Goal: Task Accomplishment & Management: Complete application form

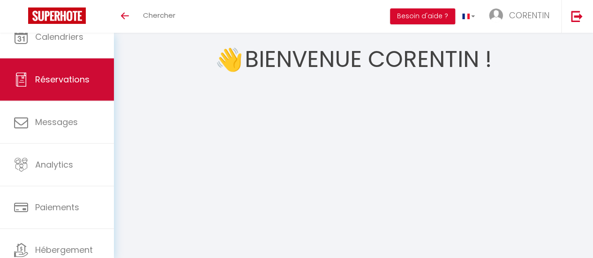
click at [76, 79] on span "Réservations" at bounding box center [62, 80] width 54 height 12
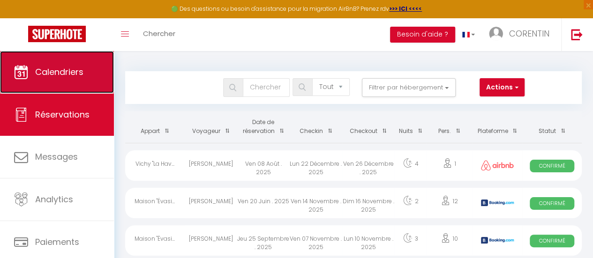
click at [32, 77] on link "Calendriers" at bounding box center [57, 72] width 114 height 42
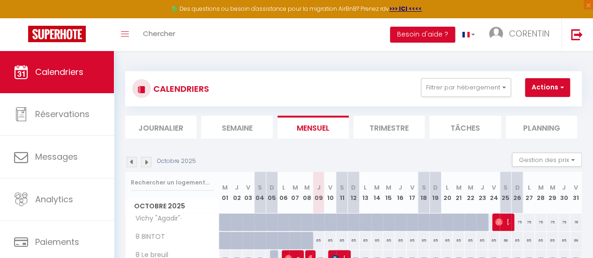
click at [150, 165] on img at bounding box center [146, 162] width 10 height 10
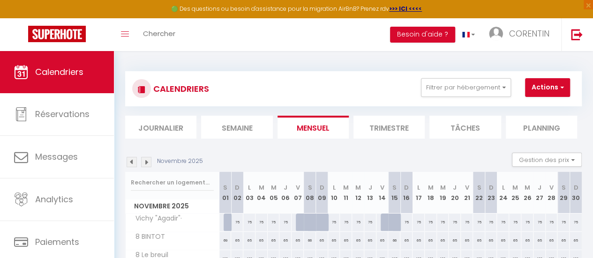
click at [150, 165] on img at bounding box center [146, 162] width 10 height 10
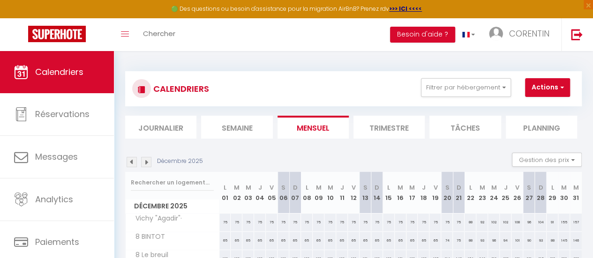
click at [150, 165] on img at bounding box center [146, 162] width 10 height 10
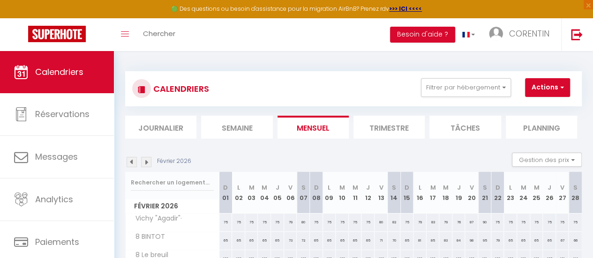
click at [150, 165] on img at bounding box center [146, 162] width 10 height 10
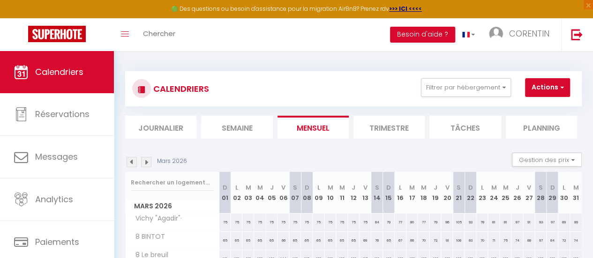
click at [150, 165] on img at bounding box center [146, 162] width 10 height 10
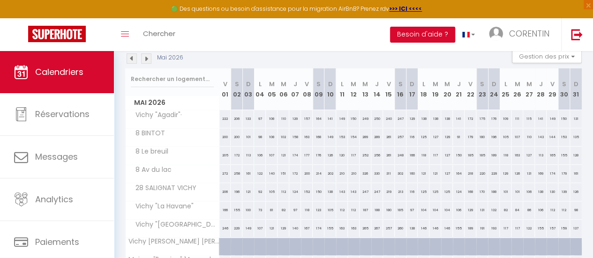
scroll to position [70, 0]
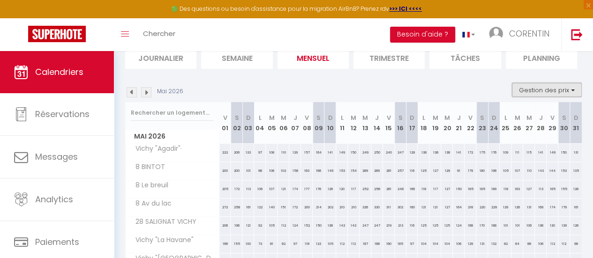
click at [525, 93] on button "Gestion des prix" at bounding box center [547, 90] width 70 height 14
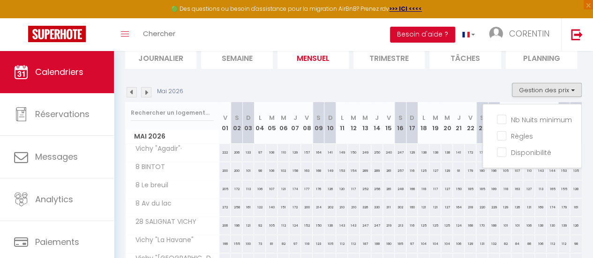
click at [481, 80] on section "Mai 2026 Gestion des prix Nb Nuits minimum Règles Disponibilité Mai 2026 V 01 S…" at bounding box center [353, 205] width 456 height 262
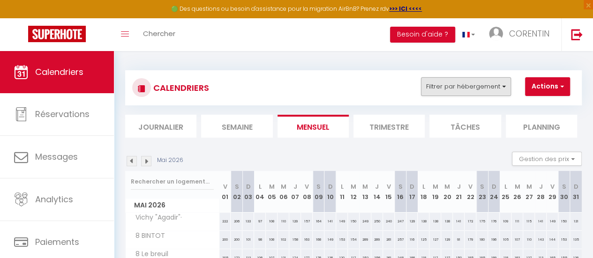
scroll to position [0, 0]
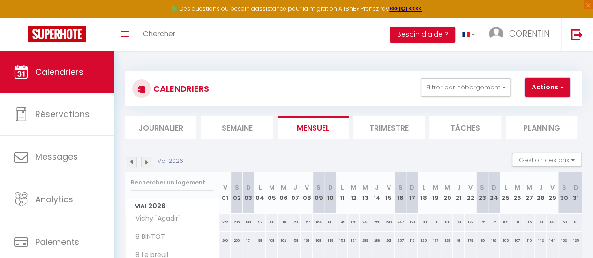
click at [540, 92] on button "Actions" at bounding box center [547, 87] width 45 height 19
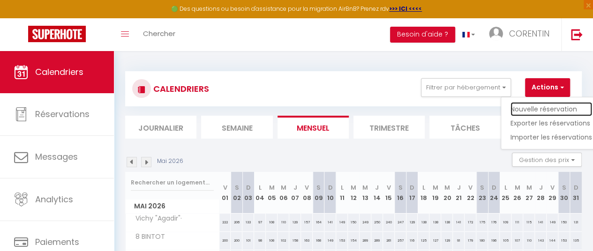
click at [539, 106] on link "Nouvelle réservation" at bounding box center [551, 109] width 82 height 14
select select
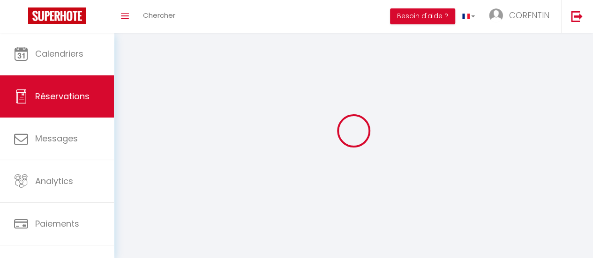
select select
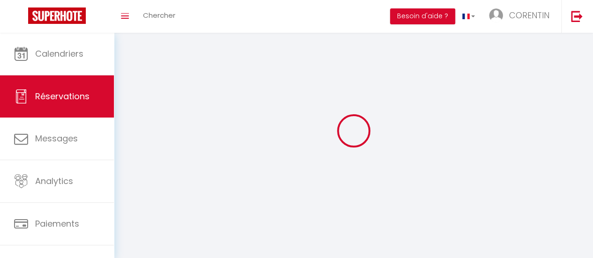
select select
checkbox input "false"
select select
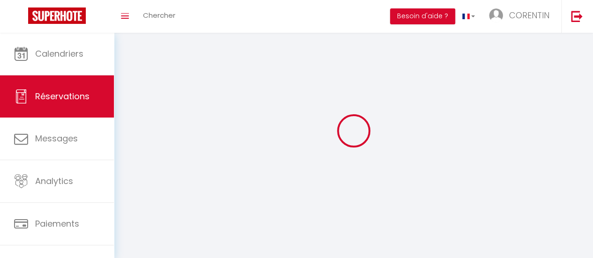
select select
checkbox input "false"
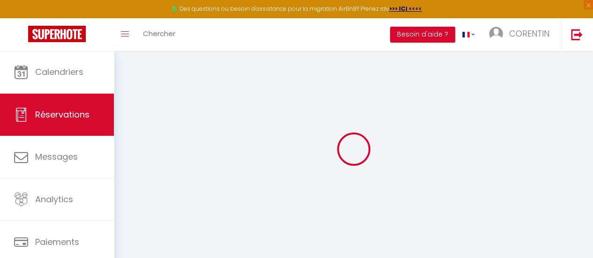
select select
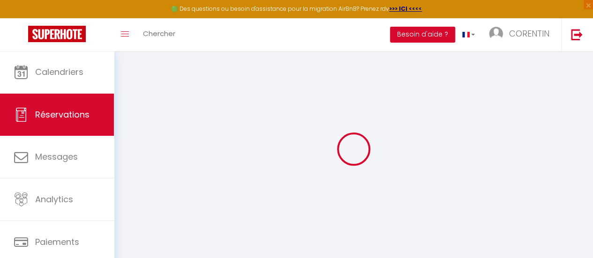
select select
checkbox input "false"
select select
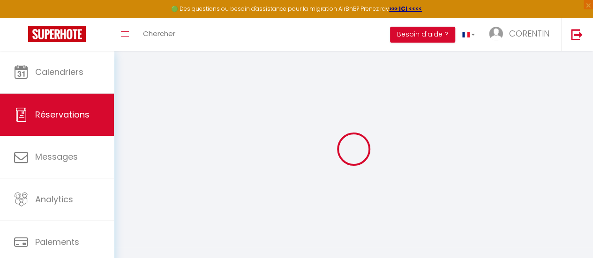
select select
checkbox input "false"
select select
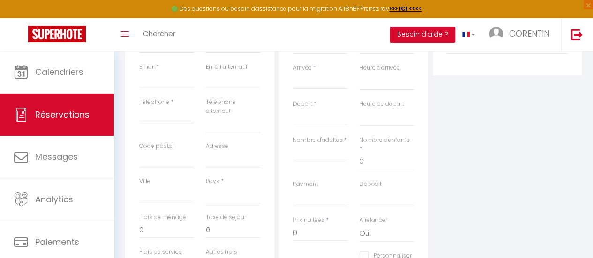
scroll to position [141, 0]
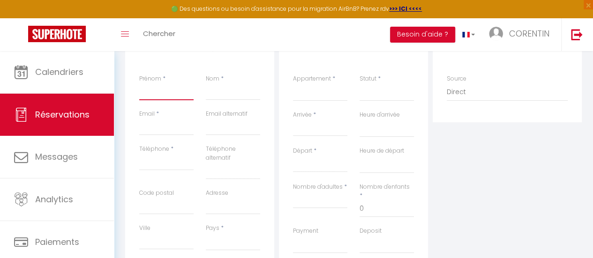
click at [157, 93] on input "Prénom" at bounding box center [166, 91] width 54 height 17
type input "f"
select select
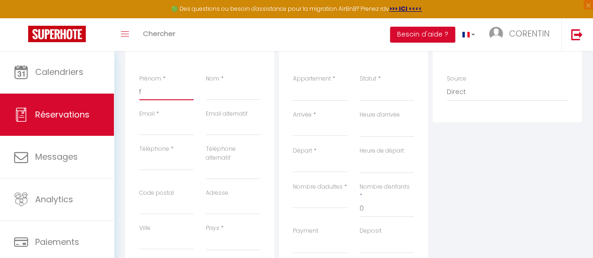
select select
checkbox input "false"
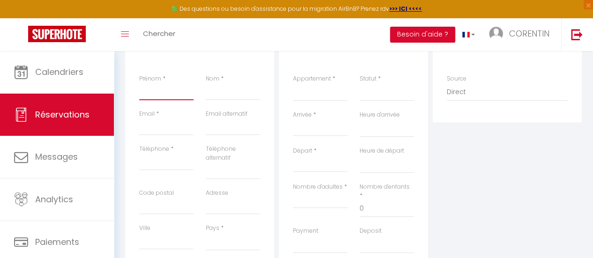
select select
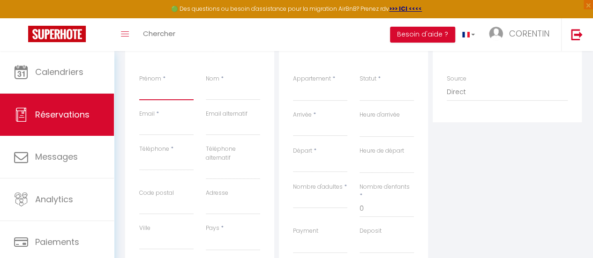
select select
checkbox input "false"
type input "f"
select select
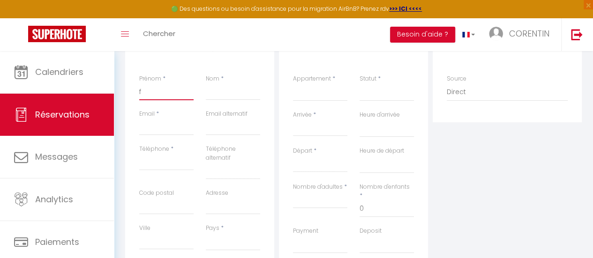
select select
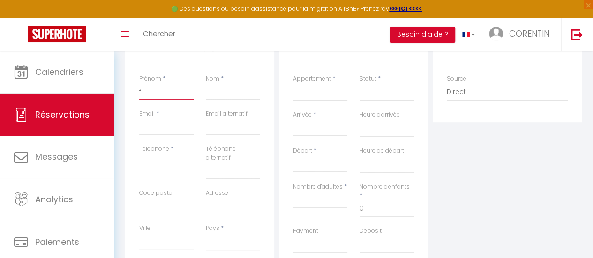
select select
checkbox input "false"
type input "fr"
select select
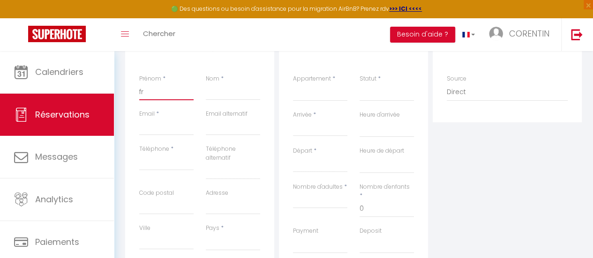
select select
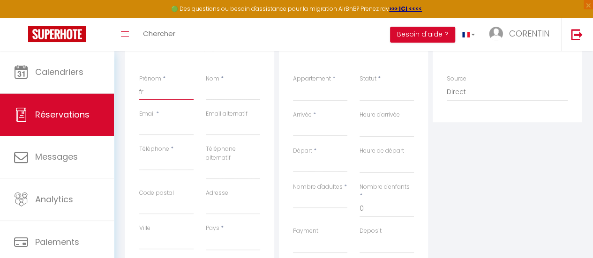
checkbox input "false"
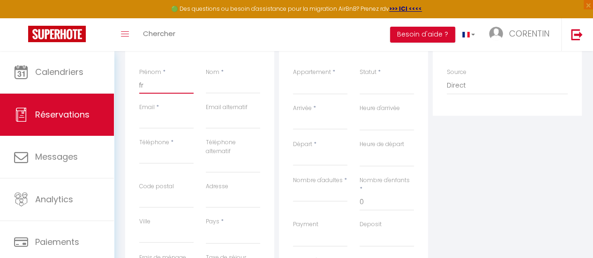
scroll to position [94, 0]
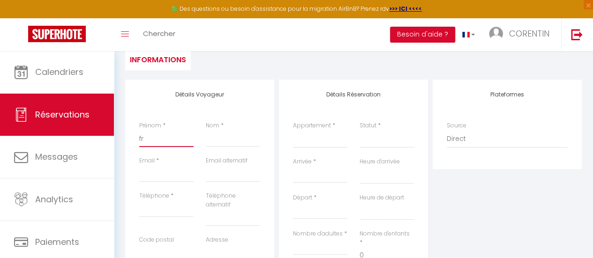
type input "f"
select select
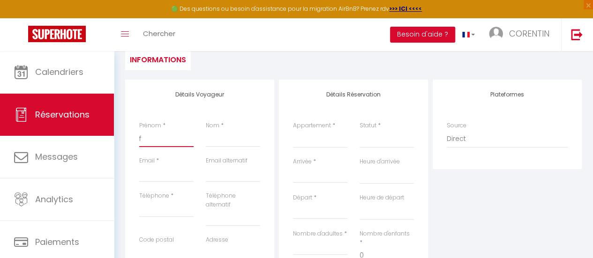
select select
checkbox input "false"
select select
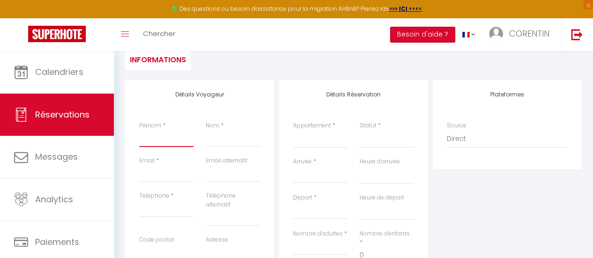
select select
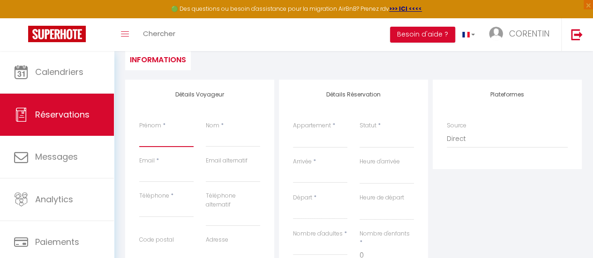
select select
checkbox input "false"
click at [224, 144] on input "Nom" at bounding box center [233, 138] width 54 height 17
type input "C"
select select
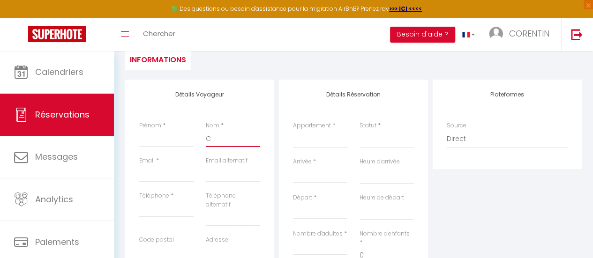
select select
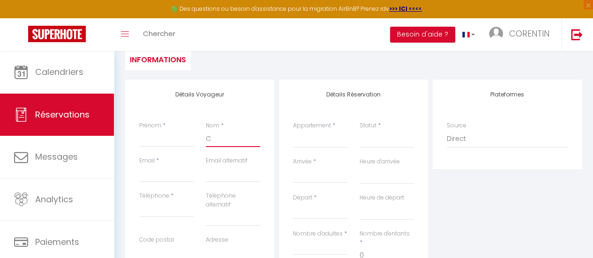
select select
checkbox input "false"
type input "Co"
select select
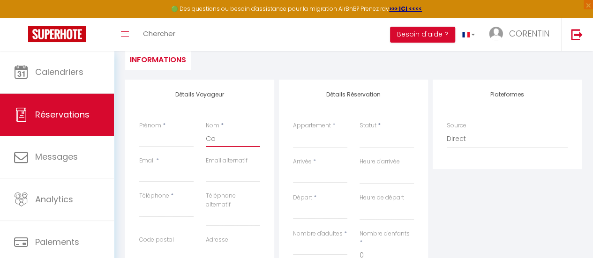
select select
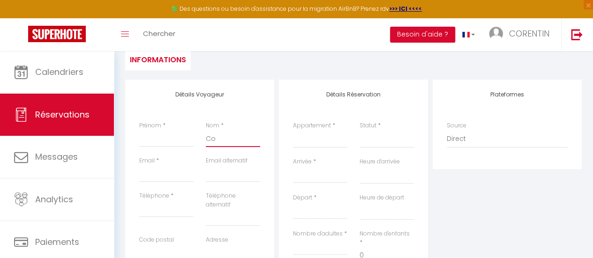
checkbox input "false"
type input "Col"
select select
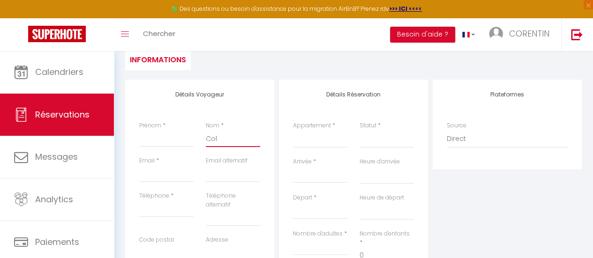
select select
checkbox input "false"
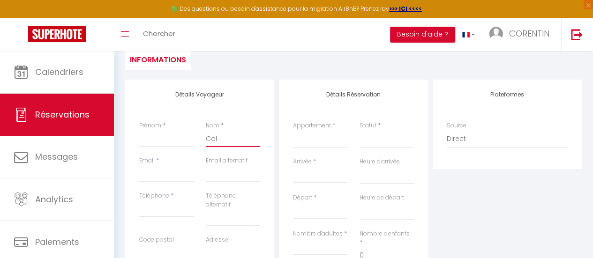
type input "Coll"
select select
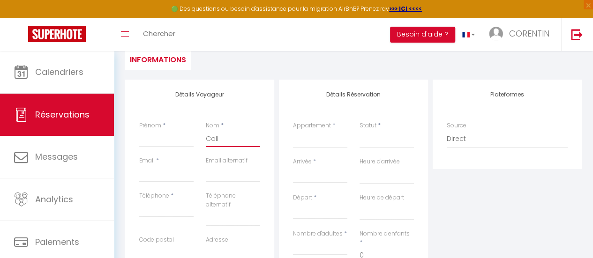
select select
checkbox input "false"
type input "Colli"
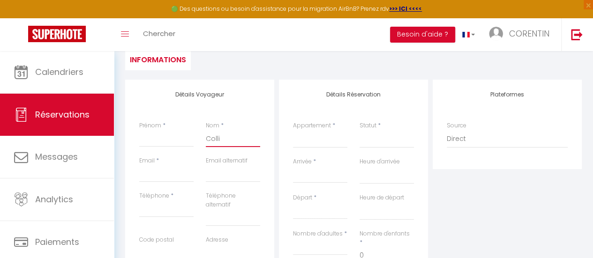
select select
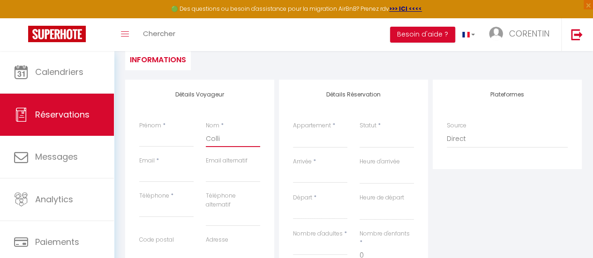
select select
checkbox input "false"
type input "Collia"
select select
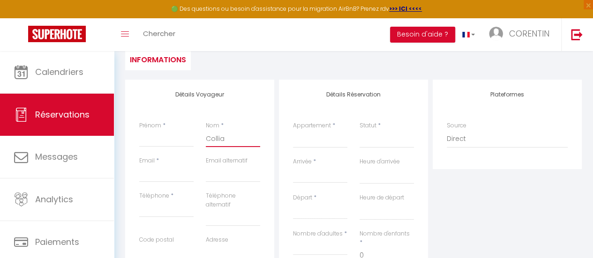
select select
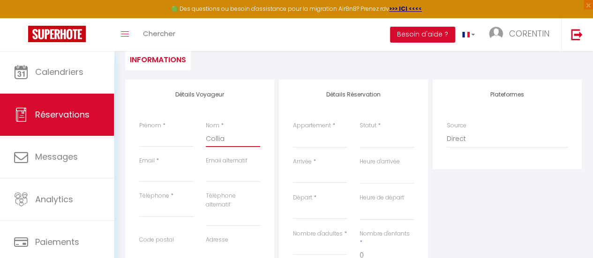
select select
checkbox input "false"
type input "Colliat"
select select
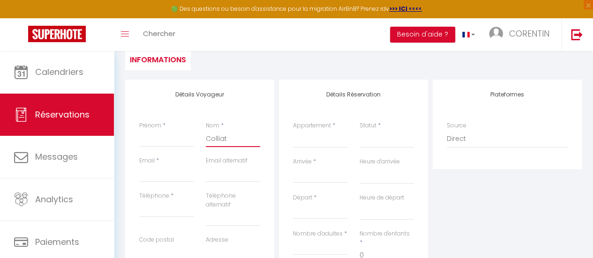
select select
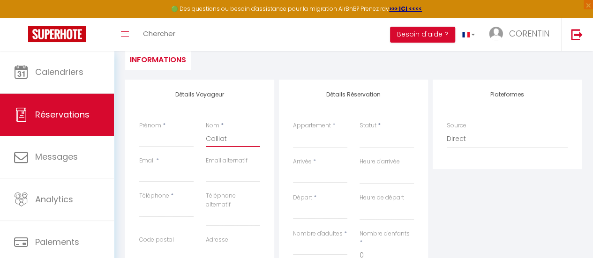
checkbox input "false"
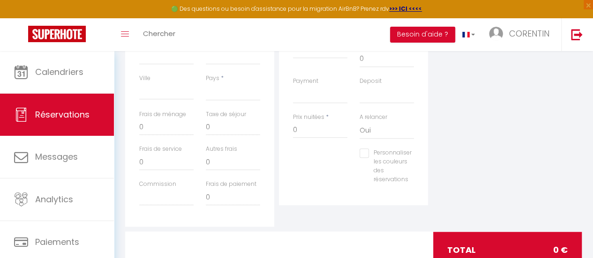
scroll to position [324, 0]
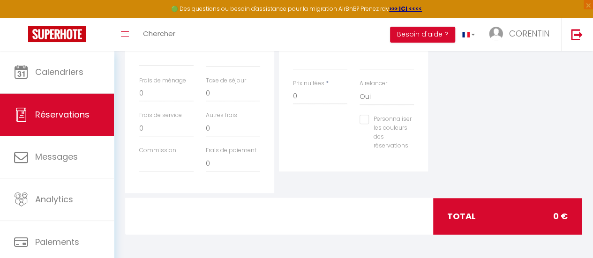
type input "Colliat"
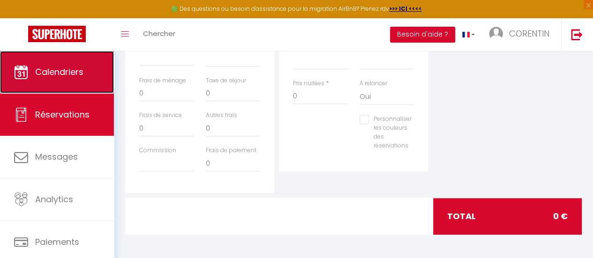
click at [74, 81] on link "Calendriers" at bounding box center [57, 72] width 114 height 42
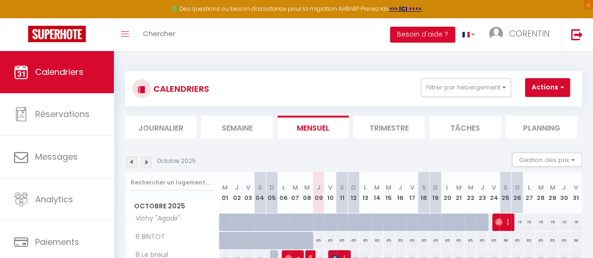
click at [145, 161] on img at bounding box center [146, 162] width 10 height 10
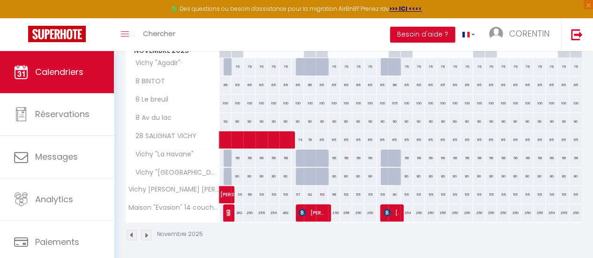
scroll to position [164, 0]
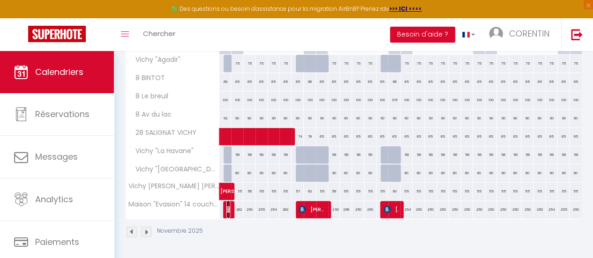
click at [226, 206] on img at bounding box center [229, 209] width 7 height 7
select select "OK"
select select "KO"
select select "0"
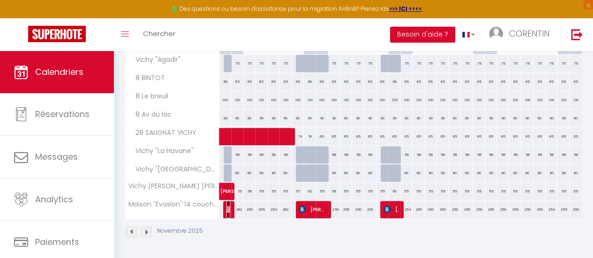
select select "1"
select select
